Goal: Find specific page/section: Find specific page/section

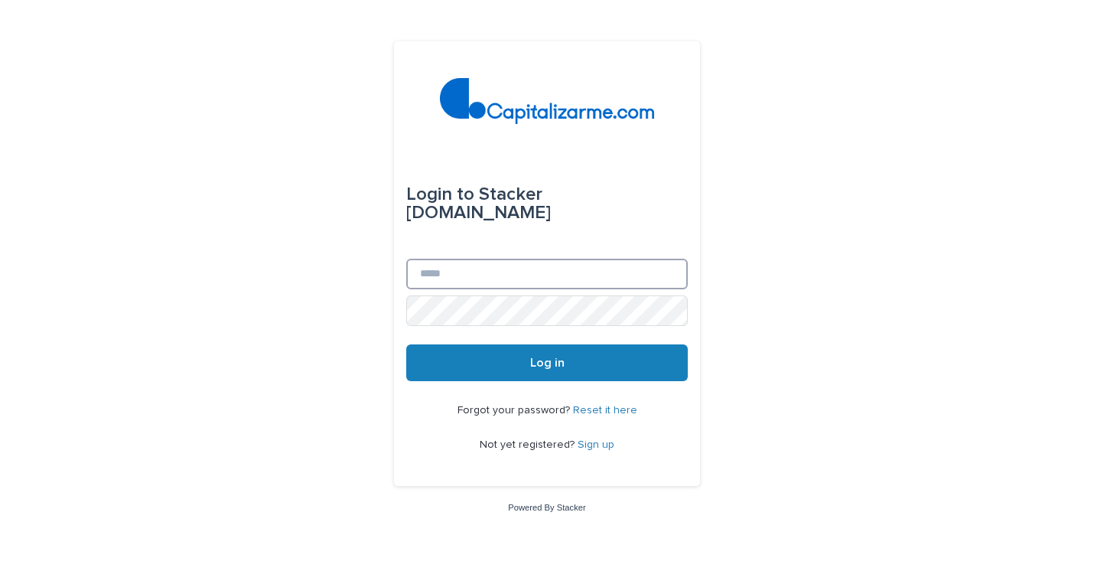
click at [476, 266] on input "Email" at bounding box center [547, 274] width 282 height 31
type input "**********"
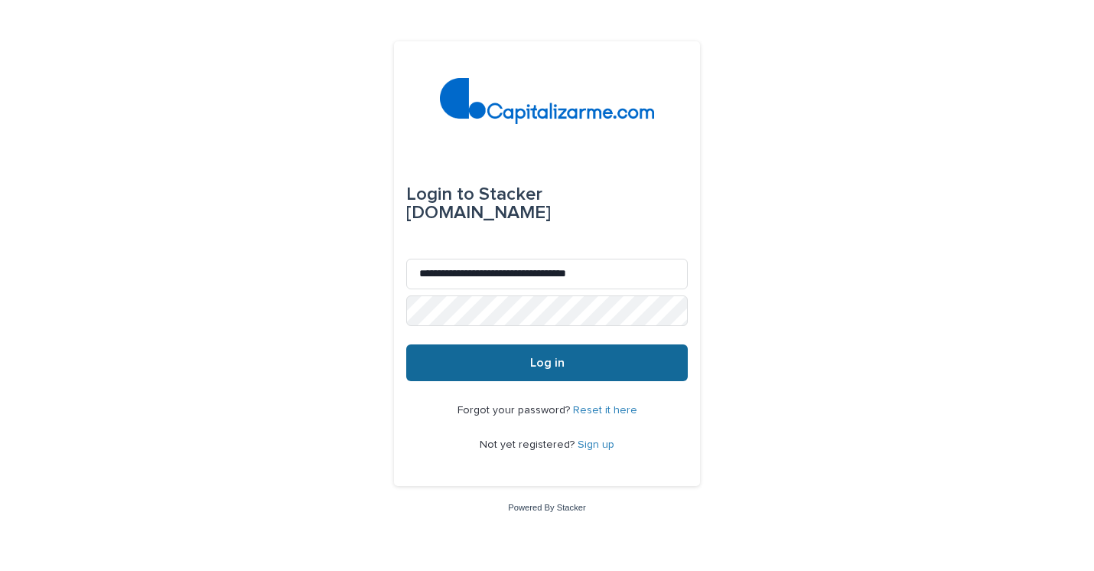
click at [506, 368] on button "Log in" at bounding box center [547, 362] width 282 height 37
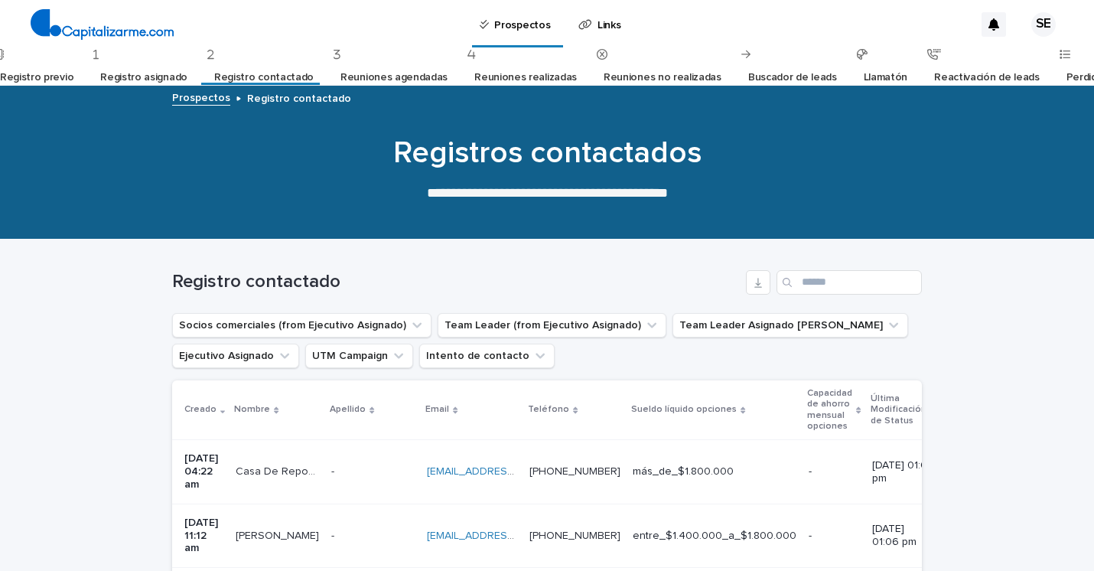
click at [60, 78] on link "Registro previo" at bounding box center [36, 78] width 73 height 36
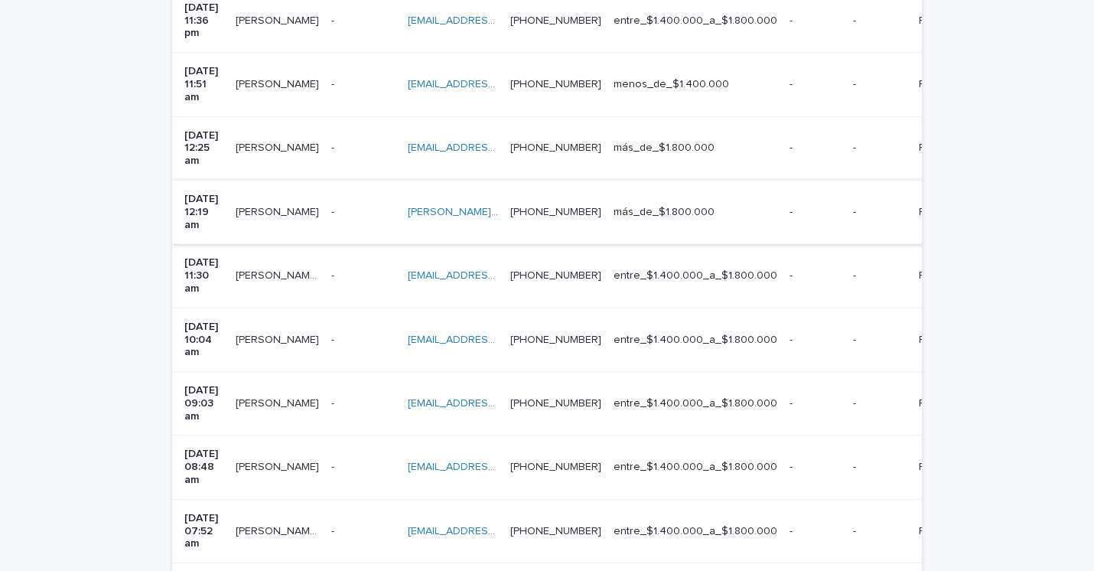
scroll to position [487, 0]
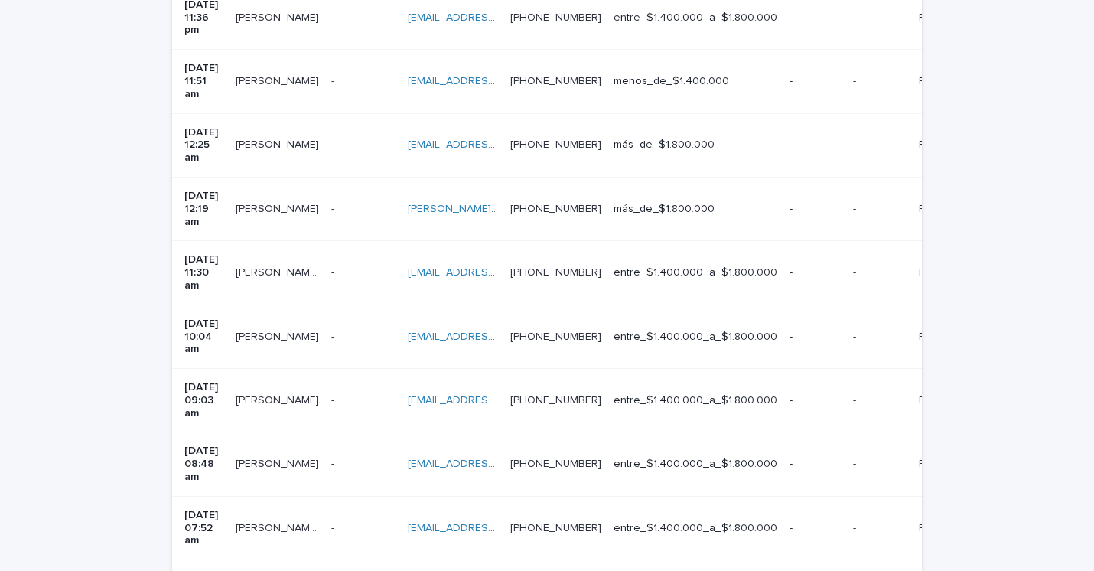
click at [313, 570] on icon at bounding box center [310, 581] width 9 height 5
click at [300, 519] on div "30" at bounding box center [293, 524] width 56 height 18
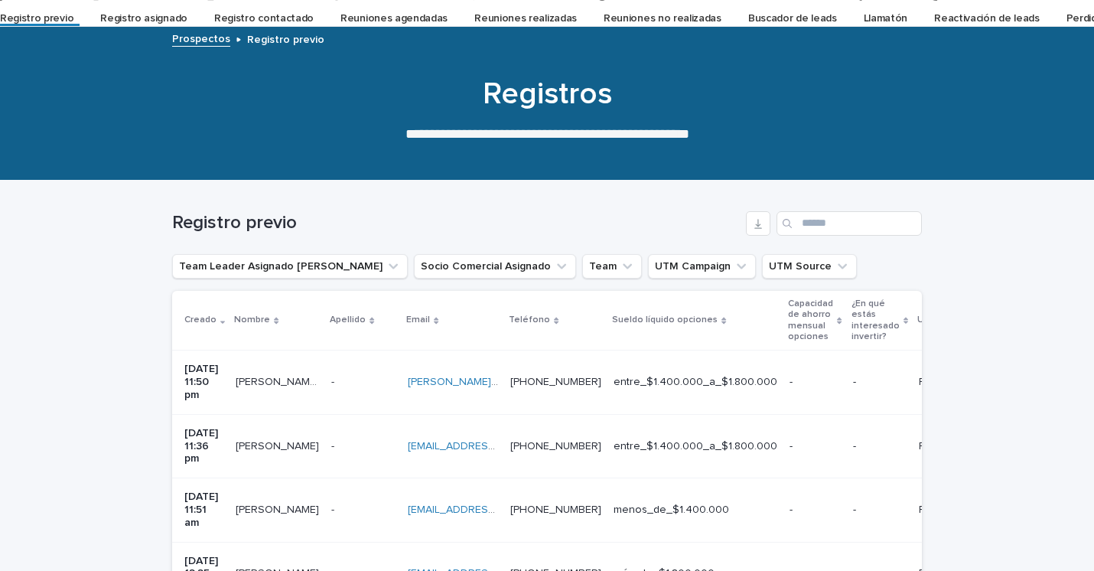
scroll to position [0, 0]
